Goal: Information Seeking & Learning: Learn about a topic

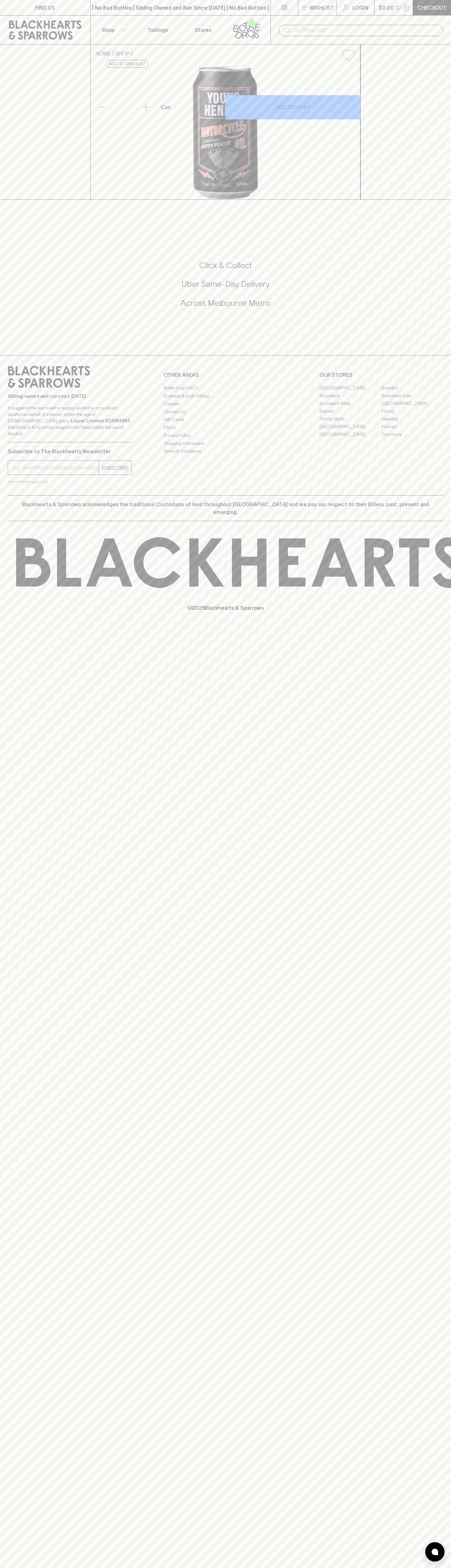
click at [418, 25] on div "​" at bounding box center [361, 30] width 165 height 11
click at [448, 495] on div "Sibling owned and run since [DATE] It is against the law to sell or supply alco…" at bounding box center [225, 425] width 451 height 140
click at [132, 1567] on html "FIND US | No Bad Bottles | Sibling Owned and Run Since [DATE] | No Bad Bottles …" at bounding box center [225, 784] width 451 height 1568
click at [13, 1567] on html "FIND US | No Bad Bottles | Sibling Owned and Run Since [DATE] | No Bad Bottles …" at bounding box center [225, 784] width 451 height 1568
